Goal: Task Accomplishment & Management: Manage account settings

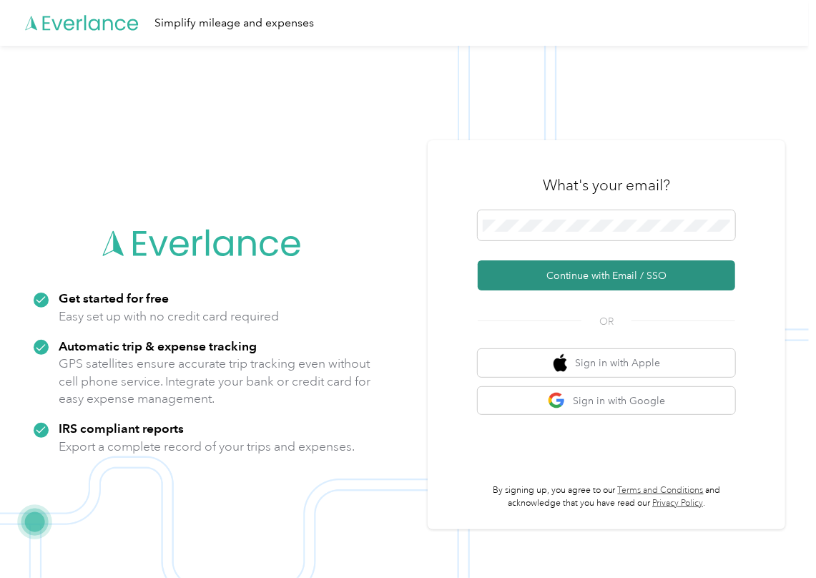
click at [513, 267] on button "Continue with Email / SSO" at bounding box center [606, 275] width 257 height 30
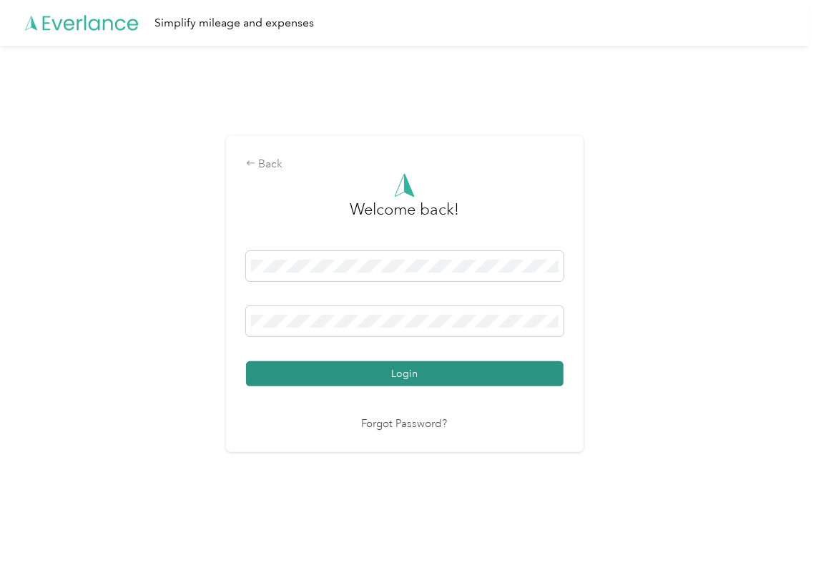
click at [295, 378] on button "Login" at bounding box center [405, 373] width 318 height 25
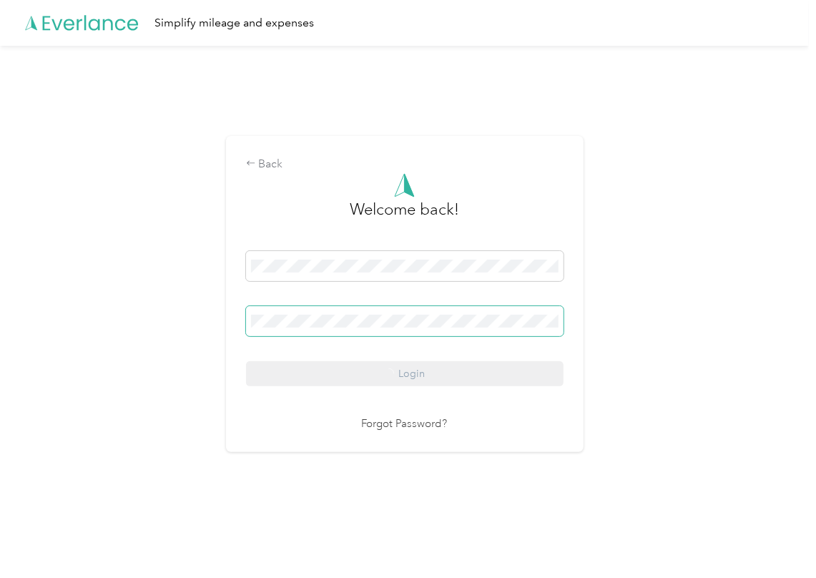
click at [261, 313] on span at bounding box center [405, 321] width 318 height 30
click at [269, 310] on span at bounding box center [405, 321] width 318 height 30
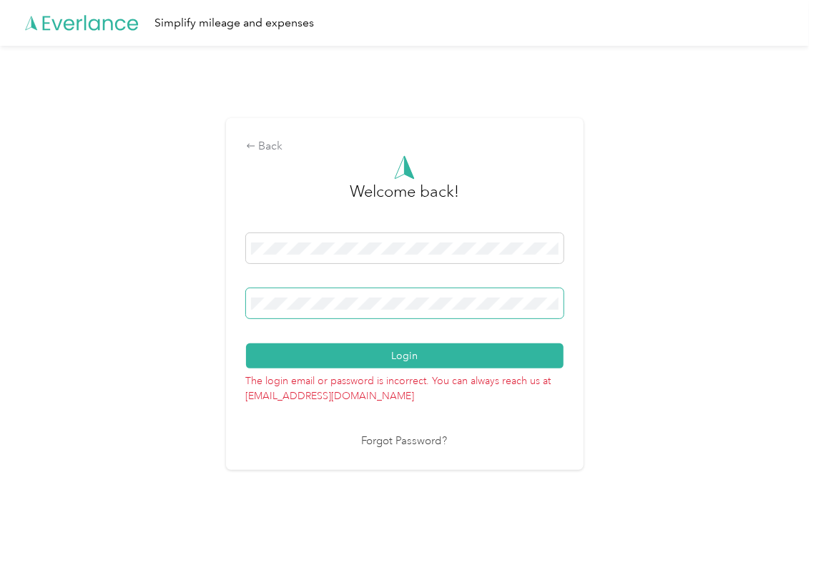
click at [269, 310] on span at bounding box center [405, 303] width 318 height 30
click at [292, 333] on div "Login" at bounding box center [405, 300] width 318 height 135
click at [290, 352] on button "Login" at bounding box center [405, 355] width 318 height 25
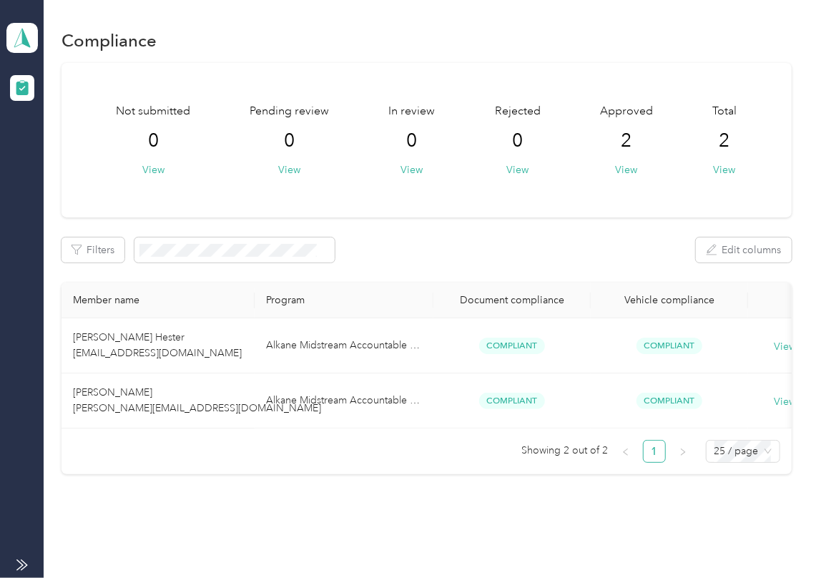
click at [467, 238] on div "Filters Edit columns" at bounding box center [427, 249] width 730 height 25
click at [32, 29] on icon at bounding box center [21, 38] width 21 height 20
click at [75, 143] on div "Log out" at bounding box center [156, 149] width 281 height 25
